Goal: Navigation & Orientation: Understand site structure

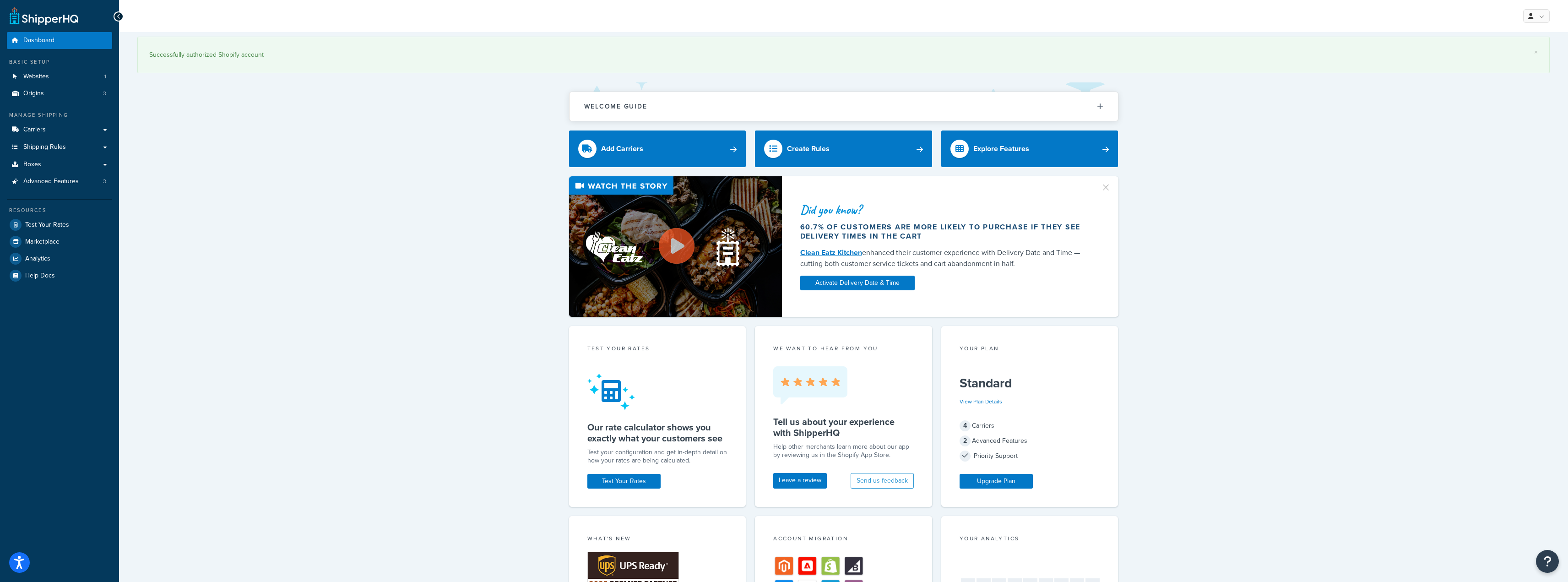
click at [730, 67] on div "× Successfully authorized Shopify account" at bounding box center [844, 55] width 1412 height 37
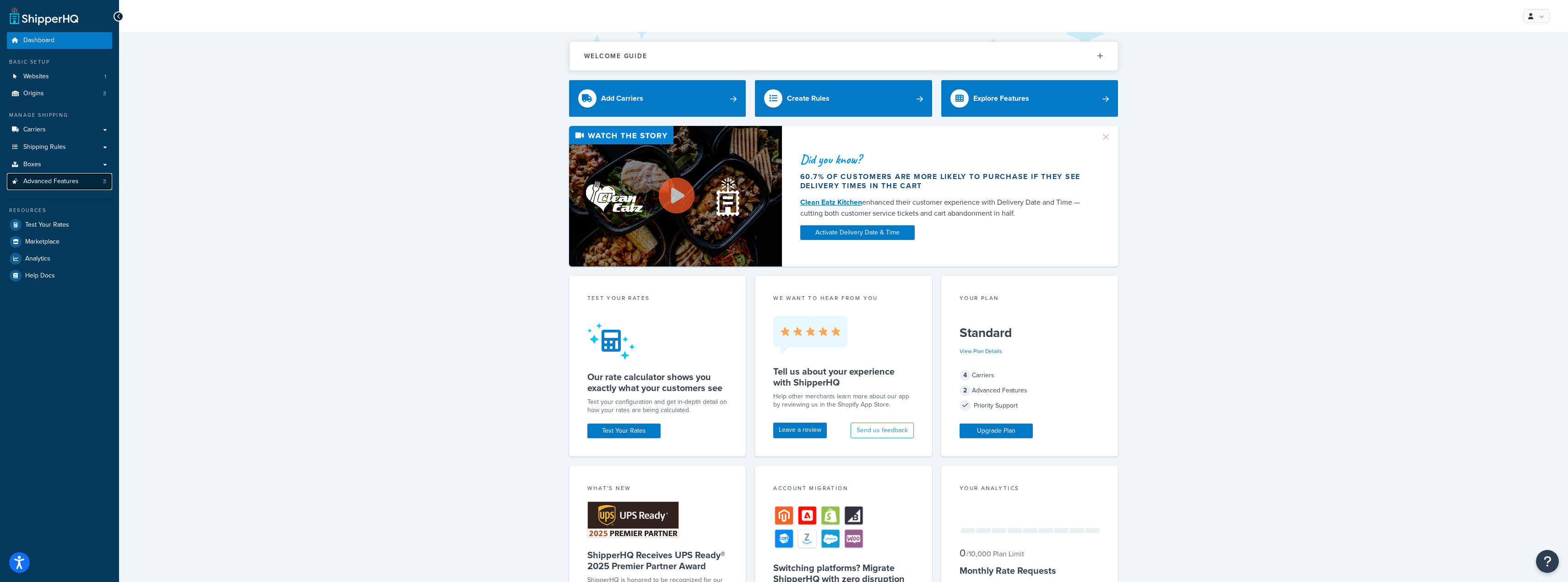
click at [78, 180] on span "Advanced Features" at bounding box center [51, 182] width 56 height 8
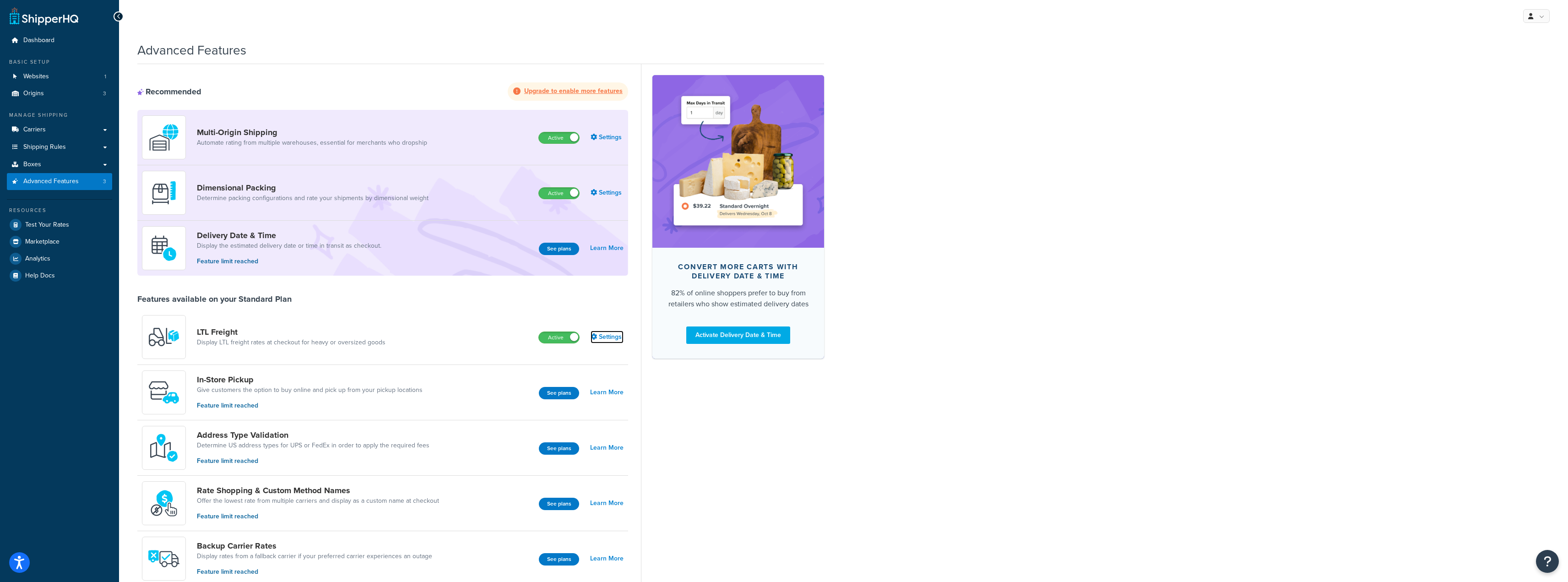
click at [619, 336] on link "Settings" at bounding box center [607, 337] width 33 height 13
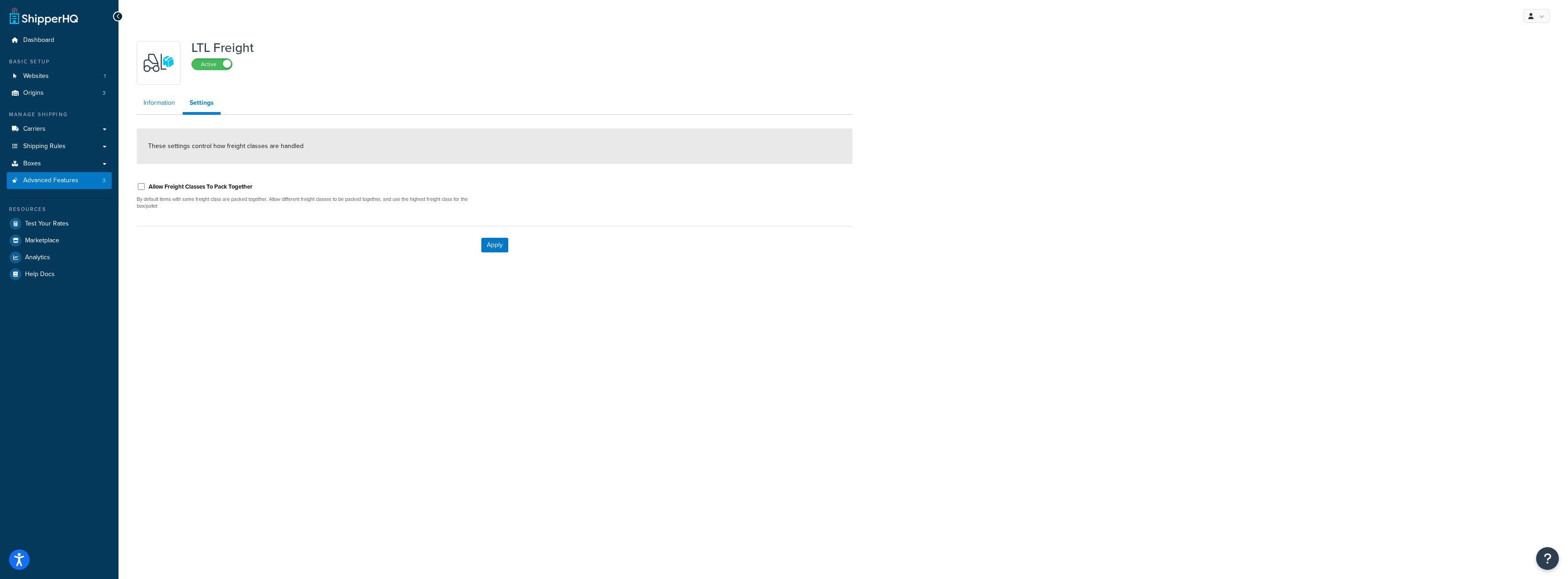
click at [164, 108] on link "Information" at bounding box center [159, 103] width 45 height 18
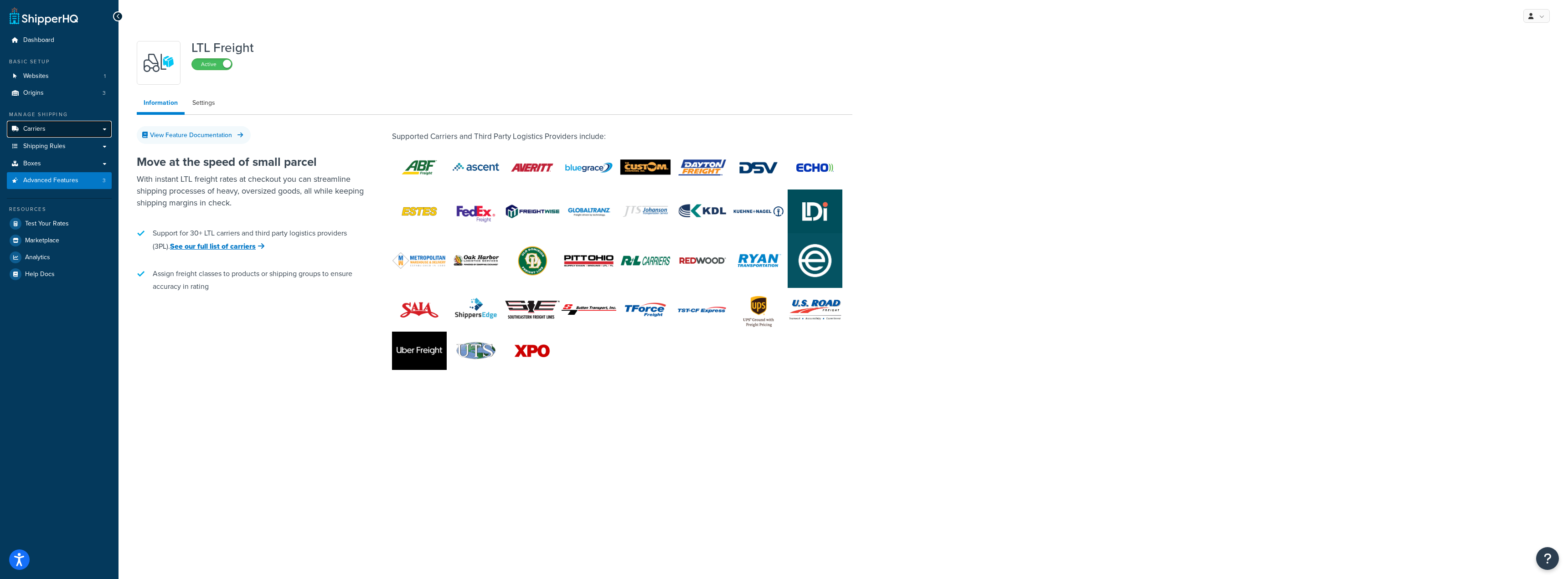
click at [29, 128] on span "Carriers" at bounding box center [34, 129] width 23 height 8
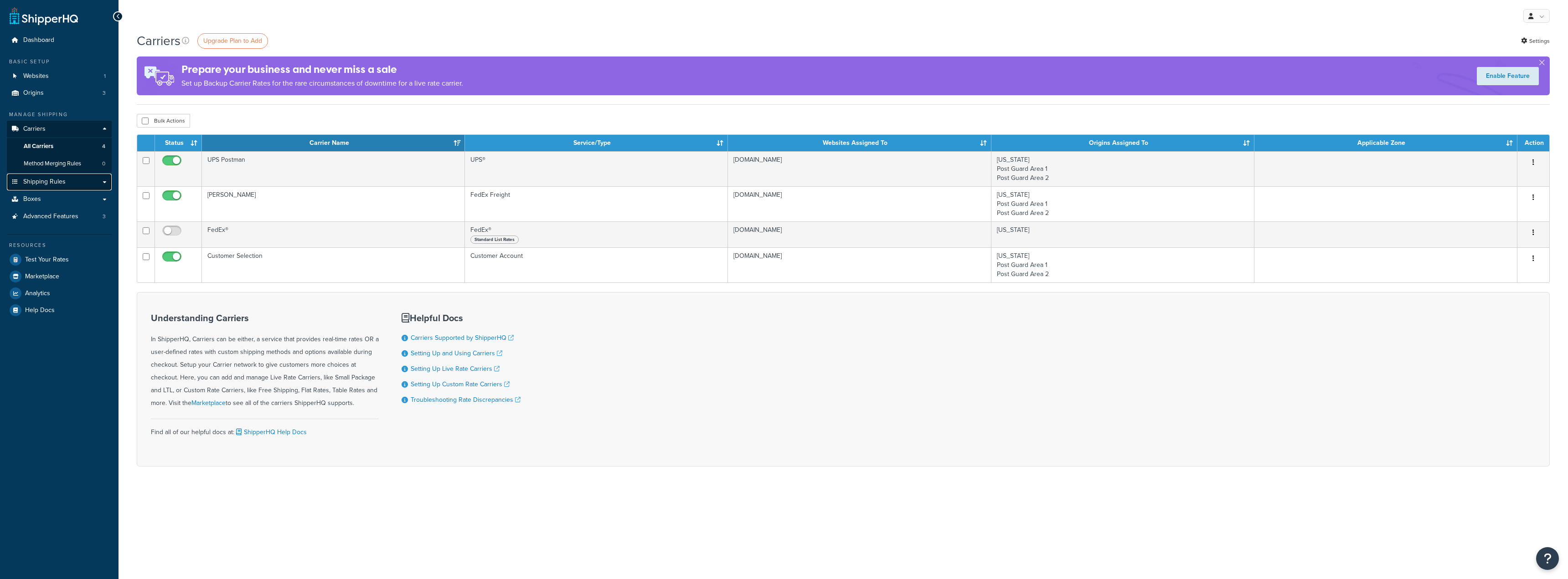
click at [40, 178] on span "Shipping Rules" at bounding box center [44, 182] width 43 height 8
